Goal: Information Seeking & Learning: Learn about a topic

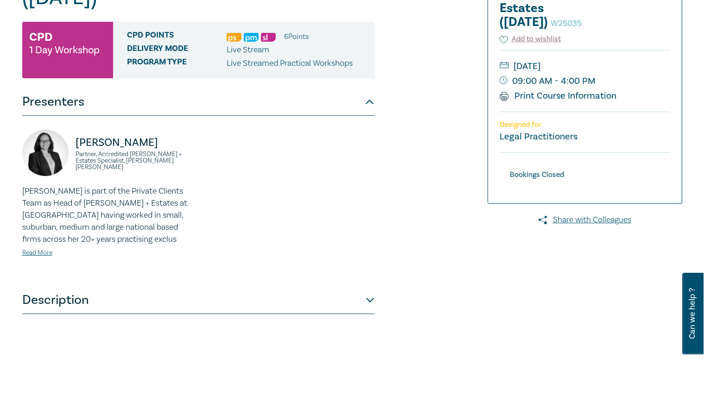
scroll to position [93, 0]
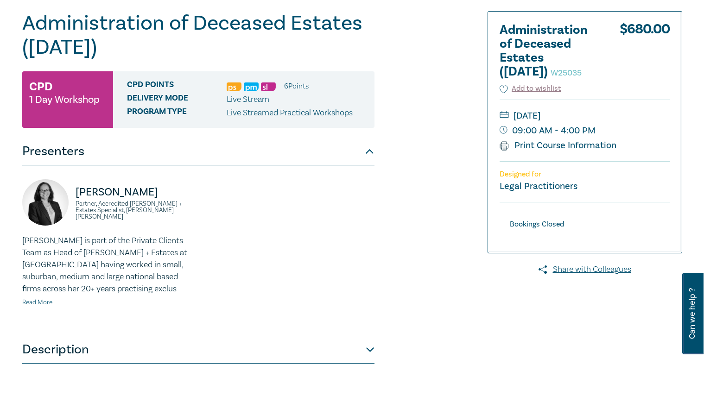
click at [239, 86] on img at bounding box center [234, 87] width 15 height 9
click at [237, 88] on img at bounding box center [234, 87] width 15 height 9
click at [283, 88] on ul "6 Point s" at bounding box center [268, 86] width 82 height 12
click at [256, 90] on img at bounding box center [251, 87] width 15 height 9
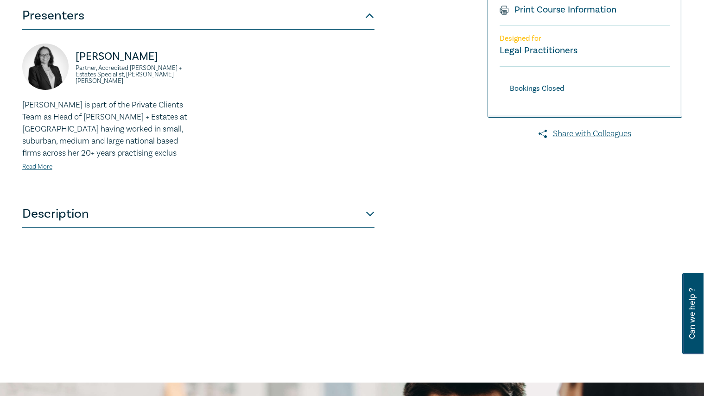
scroll to position [325, 0]
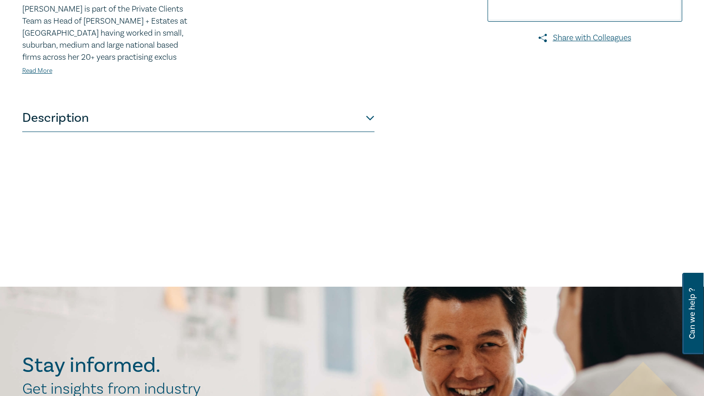
click at [114, 127] on button "Description" at bounding box center [198, 118] width 352 height 28
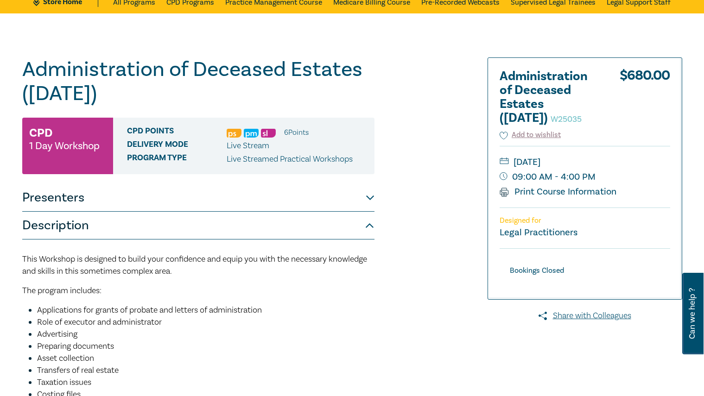
scroll to position [0, 0]
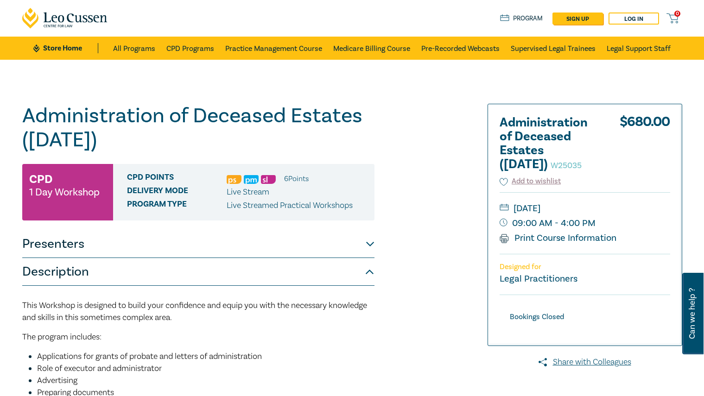
click at [210, 178] on span "CPD Points" at bounding box center [177, 179] width 100 height 12
click at [259, 179] on ul "6 Point s" at bounding box center [268, 179] width 82 height 12
click at [296, 181] on li "6 Point s" at bounding box center [296, 179] width 25 height 12
click at [202, 50] on link "CPD Programs" at bounding box center [190, 48] width 48 height 23
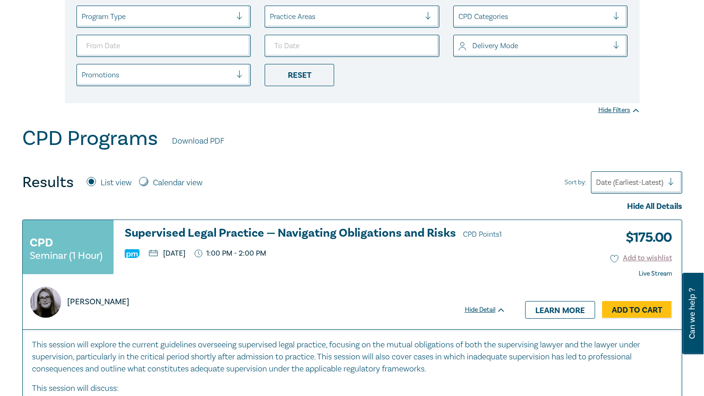
scroll to position [278, 0]
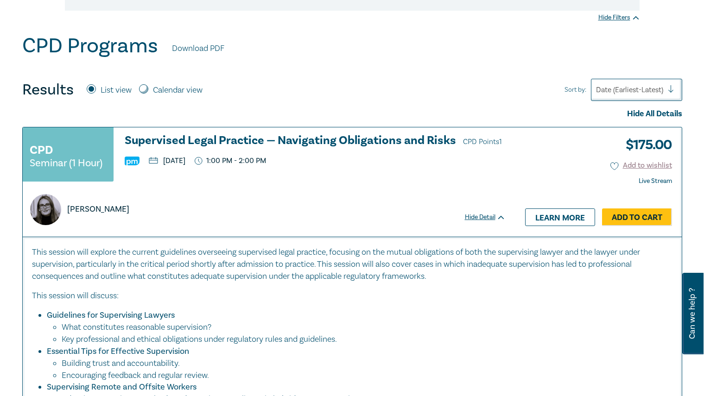
click at [128, 158] on img at bounding box center [132, 161] width 15 height 9
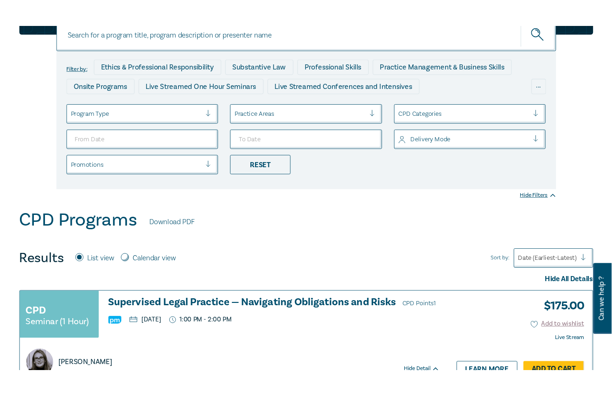
scroll to position [0, 0]
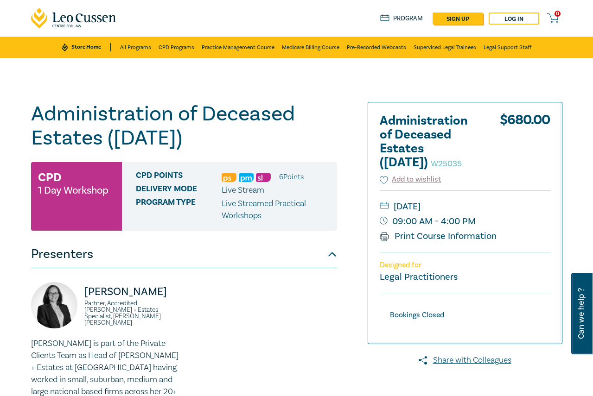
click at [28, 102] on div "Administration of Deceased Estates ([DATE]) W25035 CPD 1 Day Workshop CPD Point…" at bounding box center [207, 334] width 362 height 464
